Goal: Transaction & Acquisition: Purchase product/service

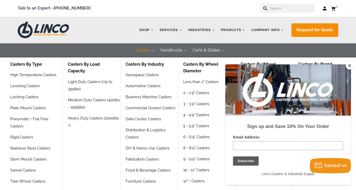
click at [144, 47] on button "Casters" at bounding box center [143, 50] width 25 height 14
click at [145, 94] on link "Business Machine Casters" at bounding box center [148, 98] width 47 height 11
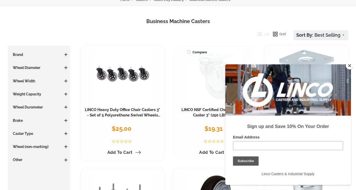
scroll to position [63, 0]
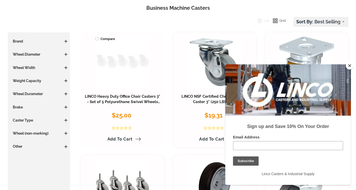
click at [142, 58] on link at bounding box center [122, 62] width 55 height 52
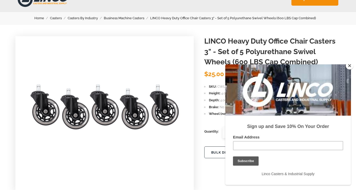
scroll to position [34, 0]
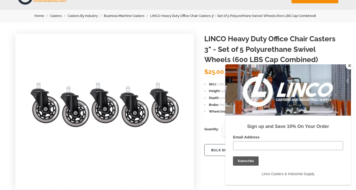
click at [348, 64] on button "Close" at bounding box center [349, 66] width 8 height 8
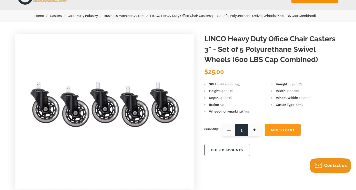
click at [292, 127] on button "Add To Cart" at bounding box center [282, 130] width 36 height 12
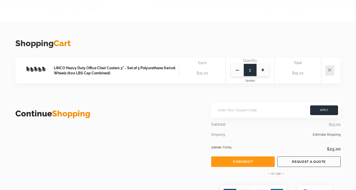
scroll to position [111, 0]
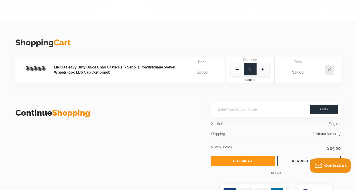
click at [259, 159] on link "Checkout" at bounding box center [242, 160] width 63 height 10
